Goal: Task Accomplishment & Management: Manage account settings

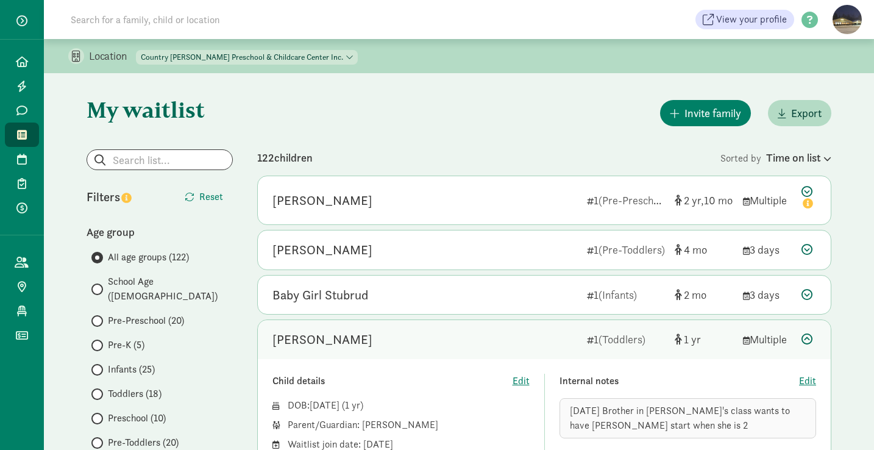
scroll to position [157, 0]
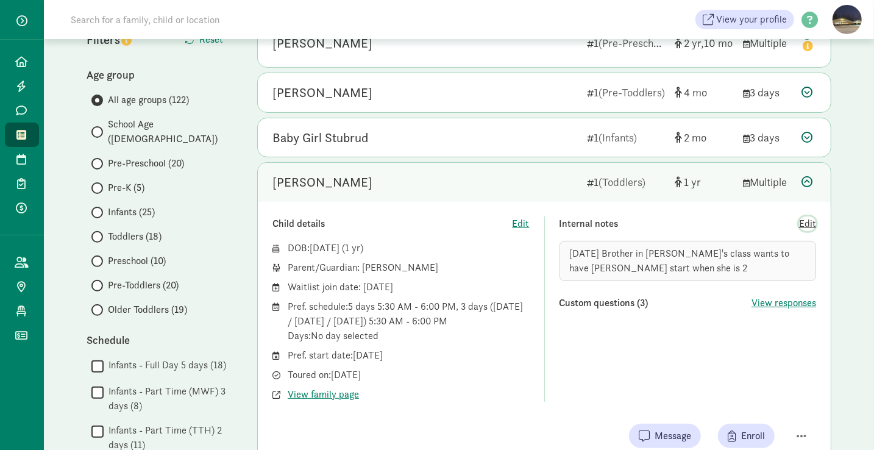
click at [803, 224] on span "Edit" at bounding box center [807, 223] width 17 height 15
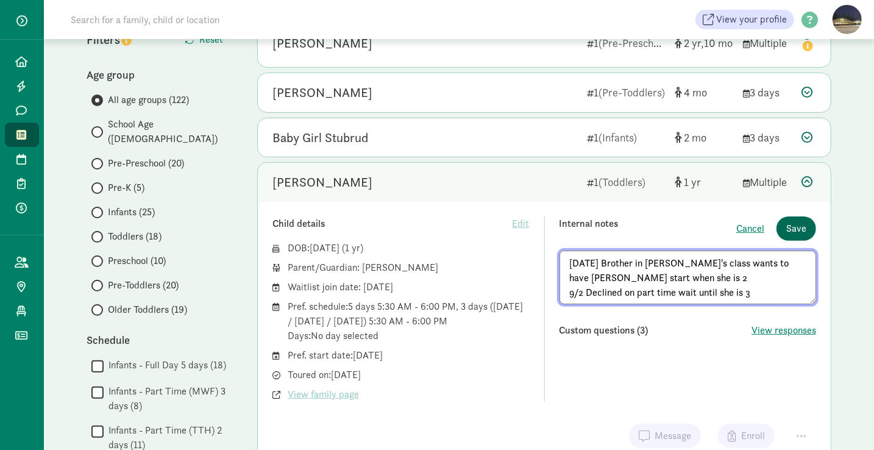
type textarea "4/7/25 Brother in Jessica's class wants to have Zoey start when she is 2 9/2 De…"
click at [800, 224] on span "Save" at bounding box center [796, 228] width 20 height 15
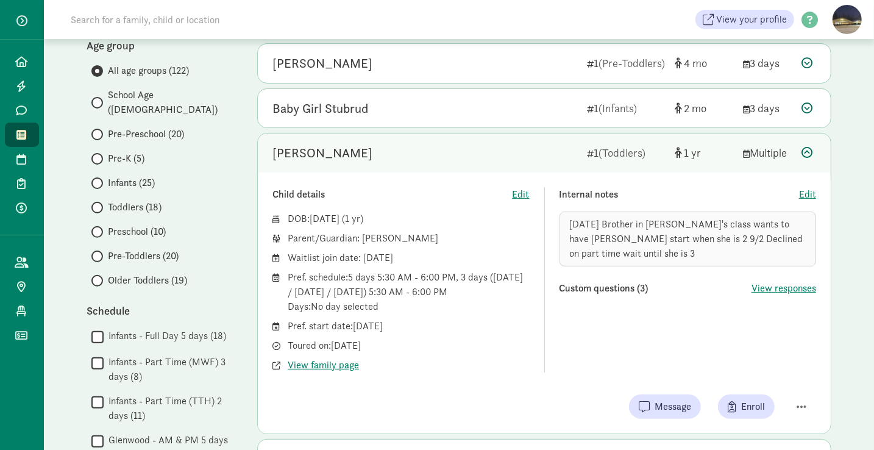
scroll to position [188, 0]
click at [96, 251] on input "Pre-Toddlers (20)" at bounding box center [95, 255] width 8 height 8
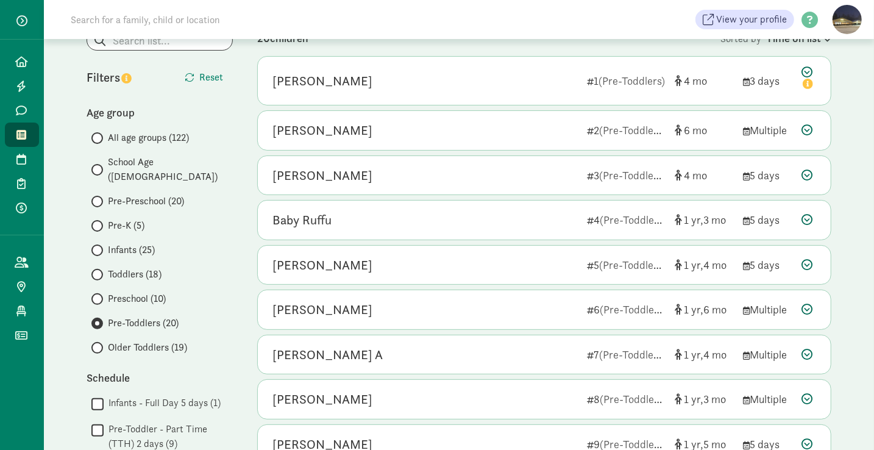
scroll to position [121, 0]
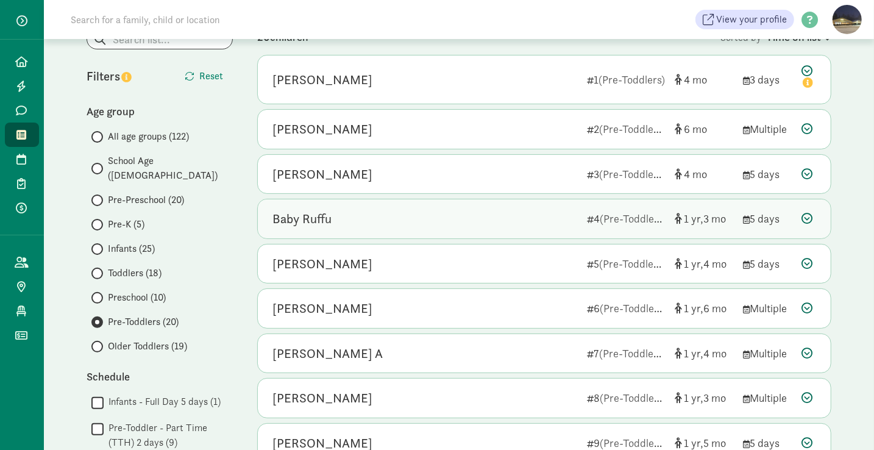
click at [386, 216] on div "Baby Ruffu" at bounding box center [424, 218] width 305 height 19
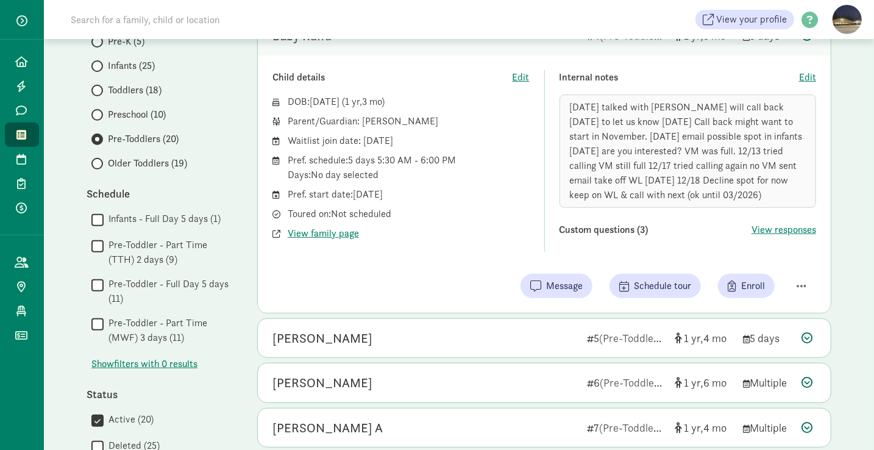
scroll to position [318, 0]
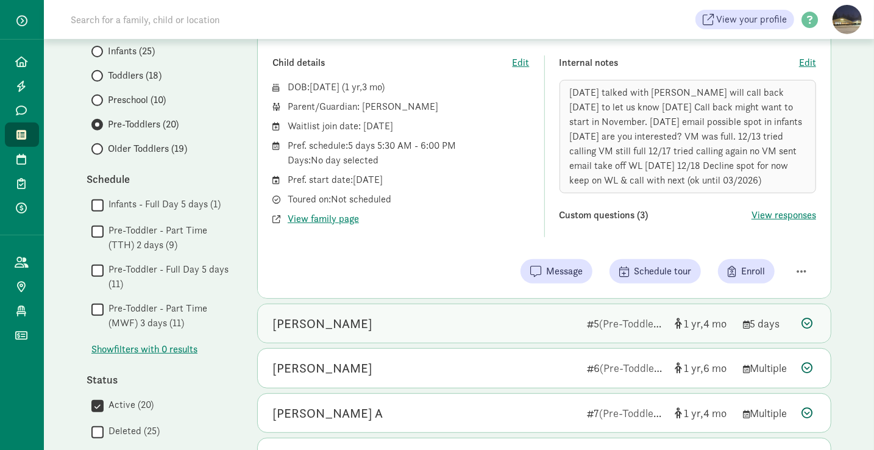
click at [344, 316] on div "Blake Milius" at bounding box center [424, 323] width 305 height 19
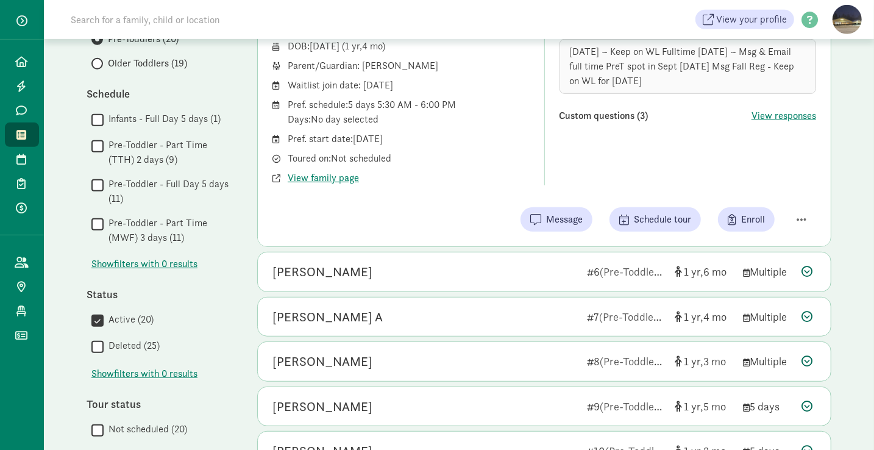
scroll to position [411, 0]
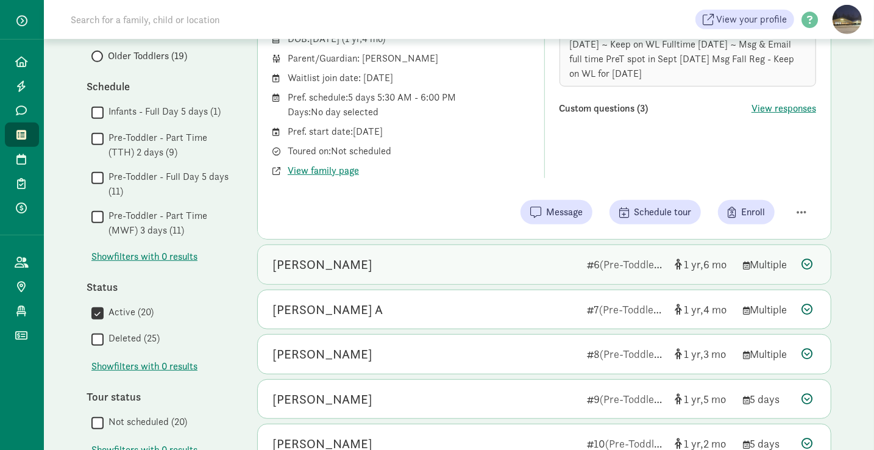
click at [393, 272] on div "Kira Garrett 6 (Pre-Toddlers) 1 6 Multiple" at bounding box center [544, 264] width 573 height 39
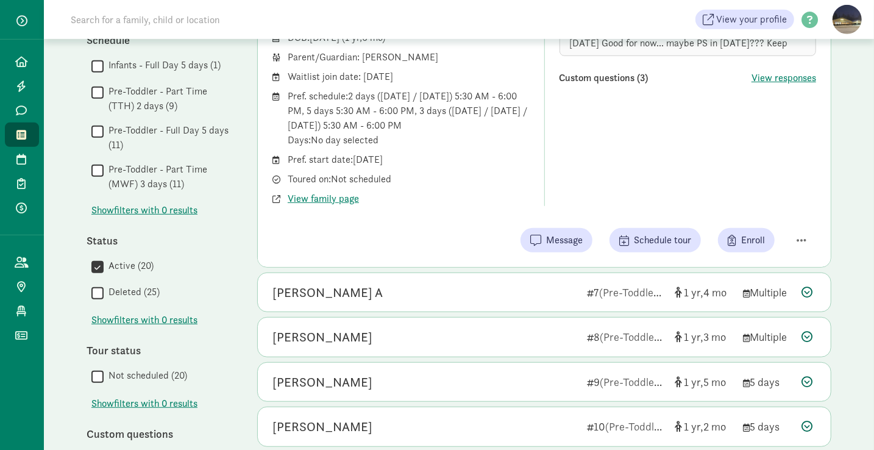
scroll to position [457, 0]
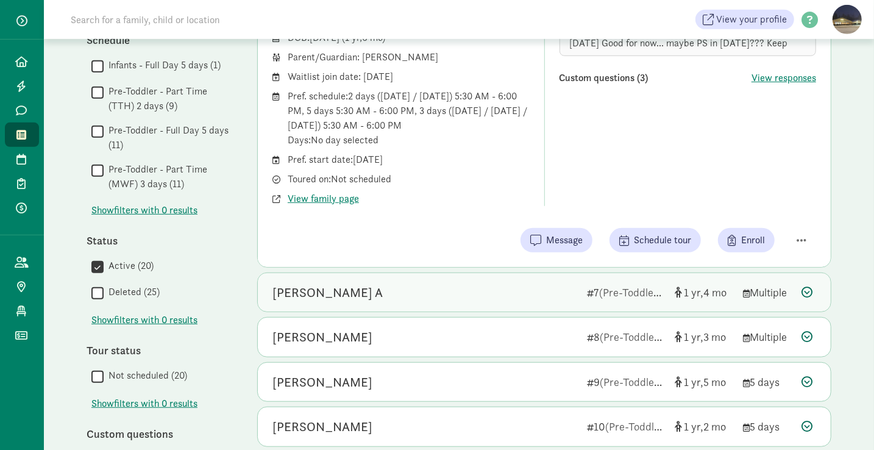
click at [393, 278] on div "Parker A 7 (Pre-Toddlers) 1 4 Multiple" at bounding box center [544, 292] width 573 height 39
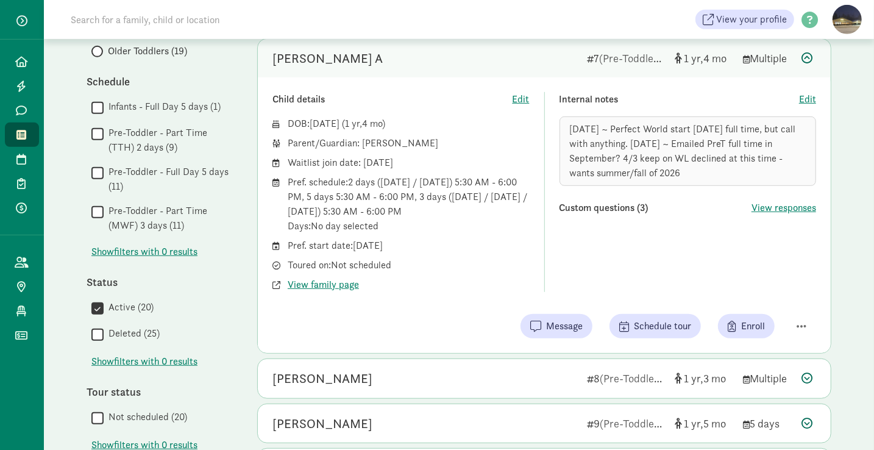
scroll to position [486, 0]
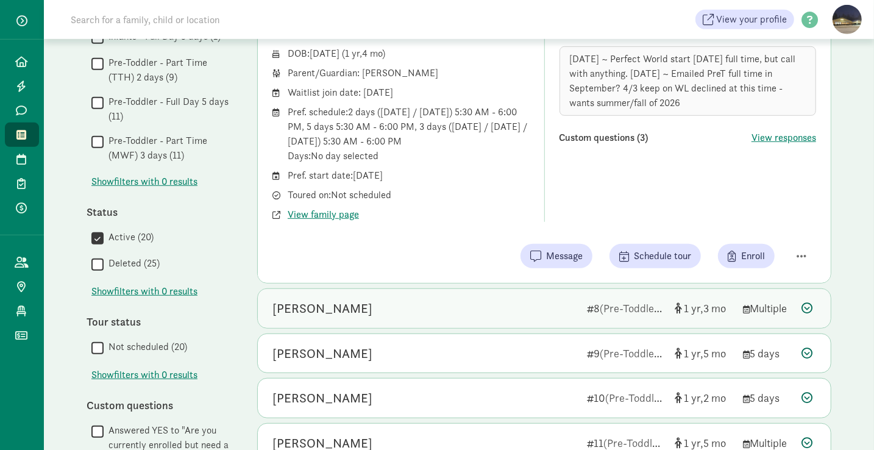
drag, startPoint x: 393, startPoint y: 278, endPoint x: 367, endPoint y: 304, distance: 37.0
click at [367, 304] on div "Landon Modica" at bounding box center [424, 307] width 305 height 19
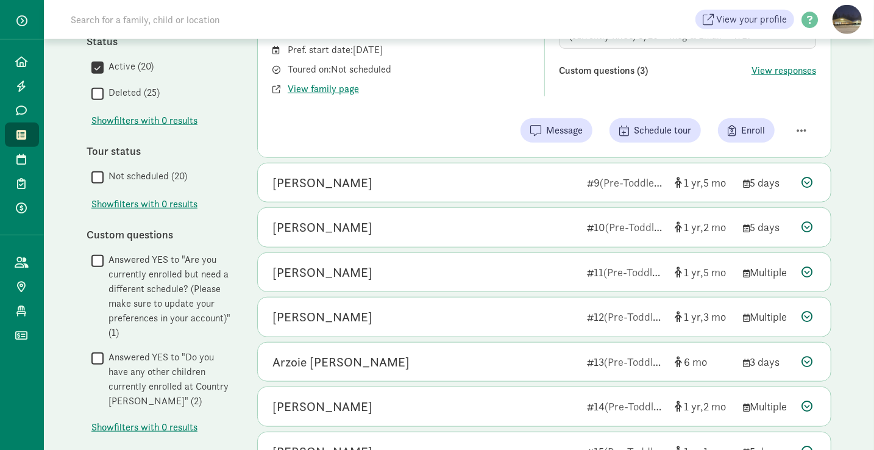
scroll to position [657, 0]
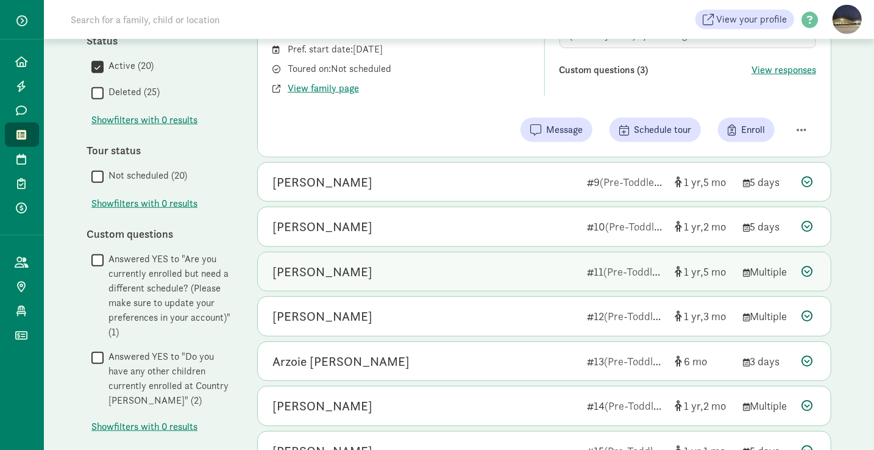
click at [318, 262] on div "[PERSON_NAME]" at bounding box center [322, 271] width 100 height 19
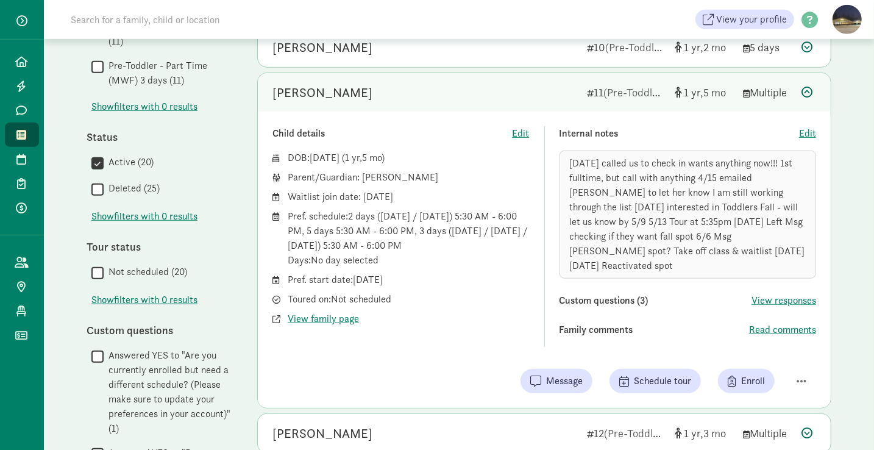
scroll to position [559, 0]
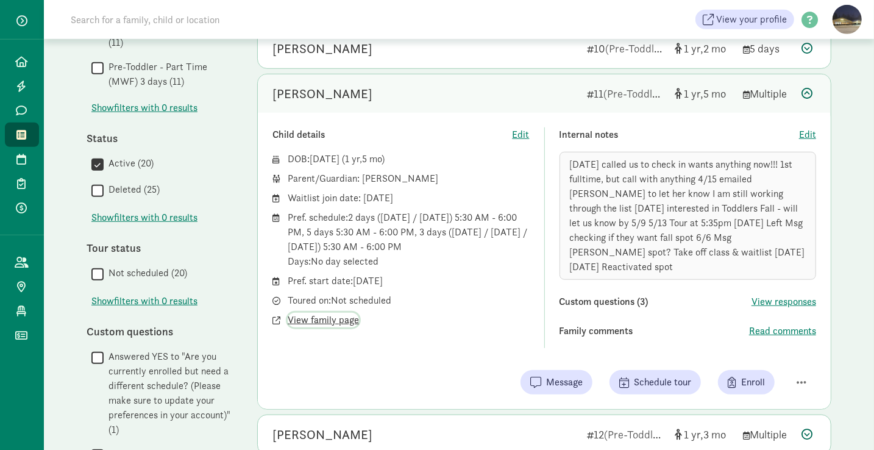
click at [316, 319] on span "View family page" at bounding box center [323, 319] width 71 height 15
click at [803, 129] on span "Edit" at bounding box center [807, 134] width 17 height 15
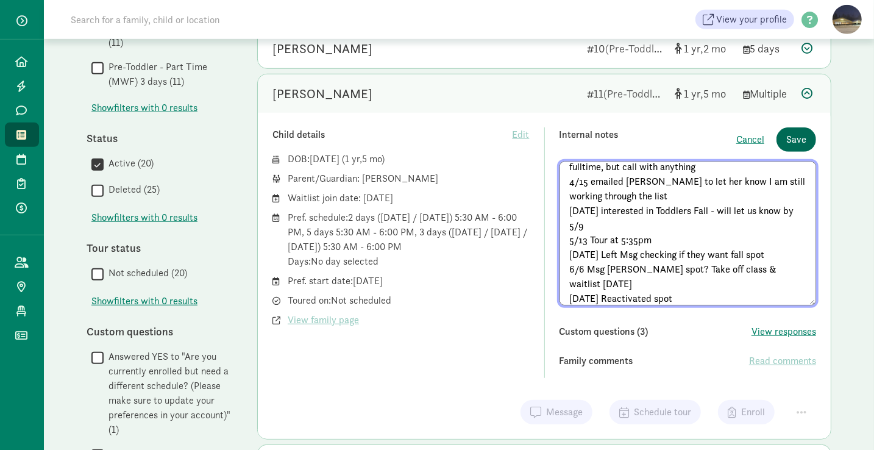
scroll to position [37, 0]
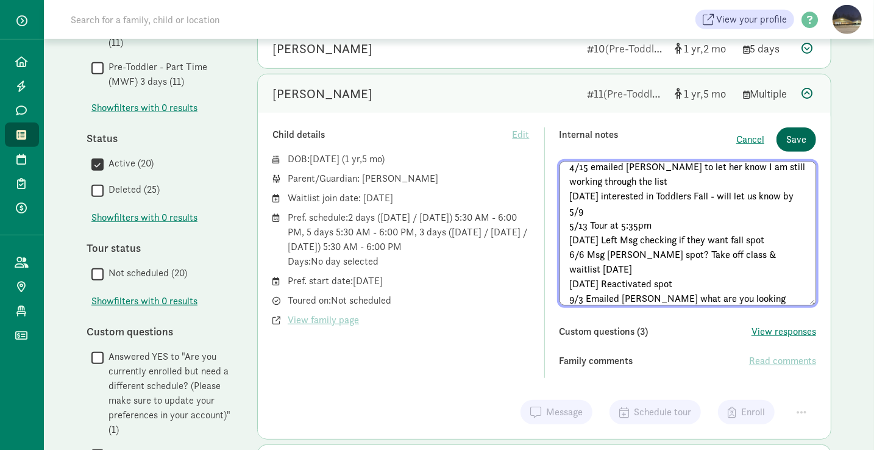
type textarea "3/28/25 called us to check in wants anything now!!! 1st fulltime, but call with…"
click at [798, 133] on span "Save" at bounding box center [796, 139] width 20 height 15
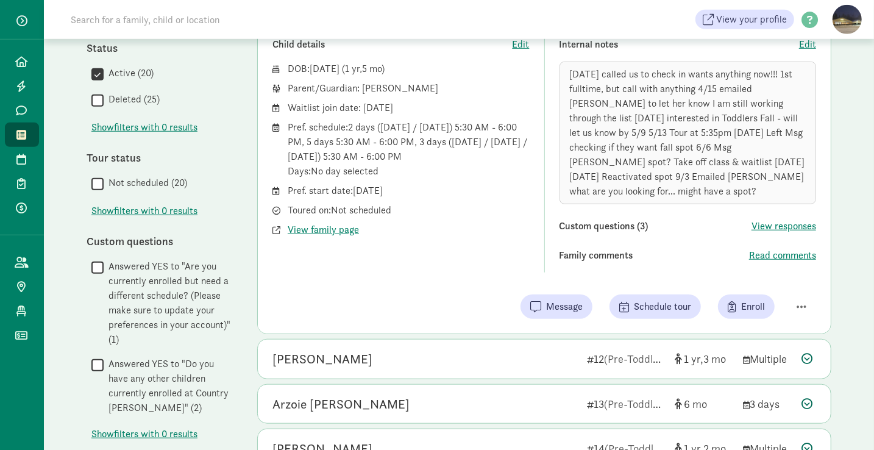
scroll to position [651, 0]
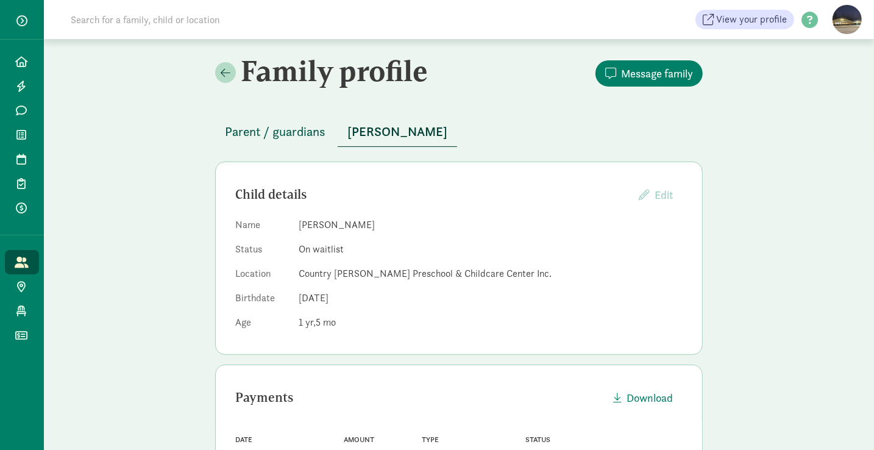
click at [277, 130] on span "Parent / guardians" at bounding box center [275, 131] width 101 height 19
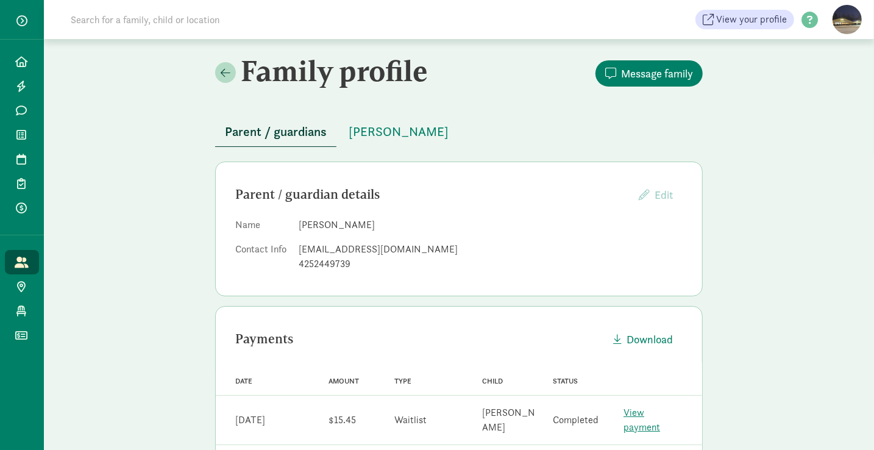
drag, startPoint x: 361, startPoint y: 225, endPoint x: 283, endPoint y: 224, distance: 78.6
click at [283, 224] on dl "Name [PERSON_NAME] Contact Info [EMAIL_ADDRESS][DOMAIN_NAME] 4252449739" at bounding box center [458, 246] width 447 height 58
copy dl "[PERSON_NAME]"
drag, startPoint x: 404, startPoint y: 250, endPoint x: 295, endPoint y: 238, distance: 109.2
click at [295, 238] on dl "Name [PERSON_NAME] Contact Info [EMAIL_ADDRESS][DOMAIN_NAME] 4252449739" at bounding box center [458, 246] width 447 height 58
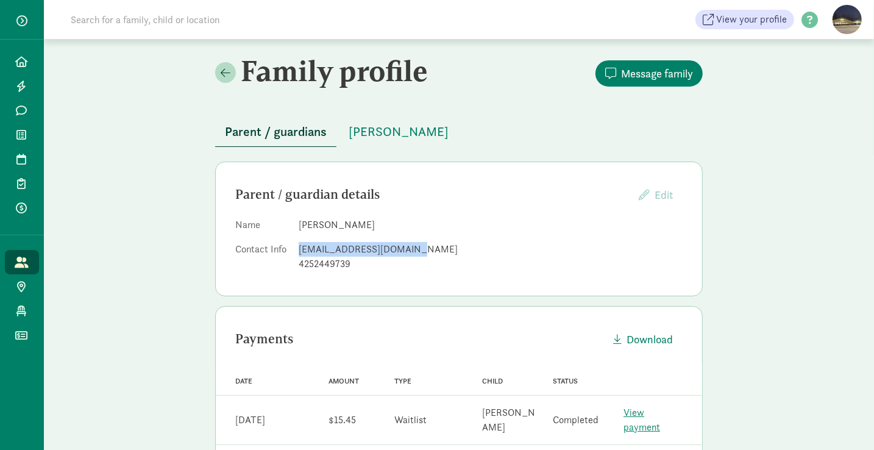
copy div "[EMAIL_ADDRESS][DOMAIN_NAME]"
